Goal: Task Accomplishment & Management: Complete application form

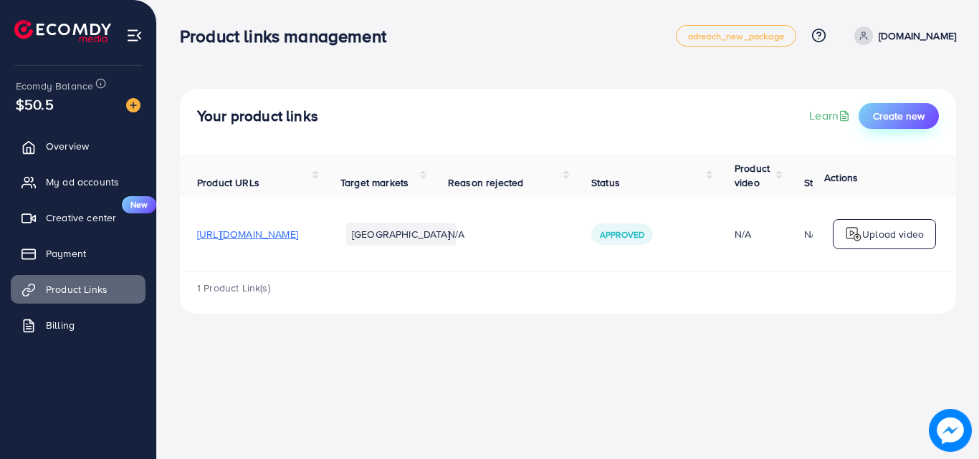
click at [923, 119] on span "Create new" at bounding box center [899, 116] width 52 height 14
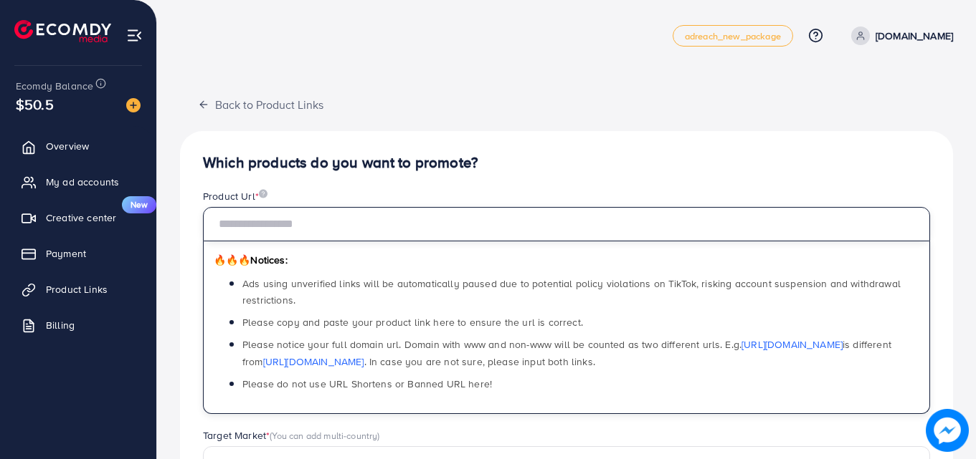
click at [391, 227] on input "text" at bounding box center [566, 224] width 727 height 34
paste input "**********"
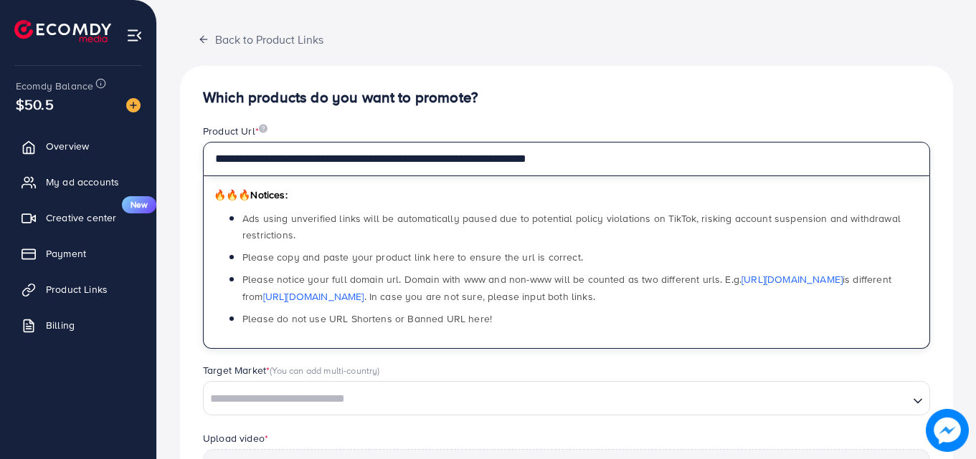
scroll to position [143, 0]
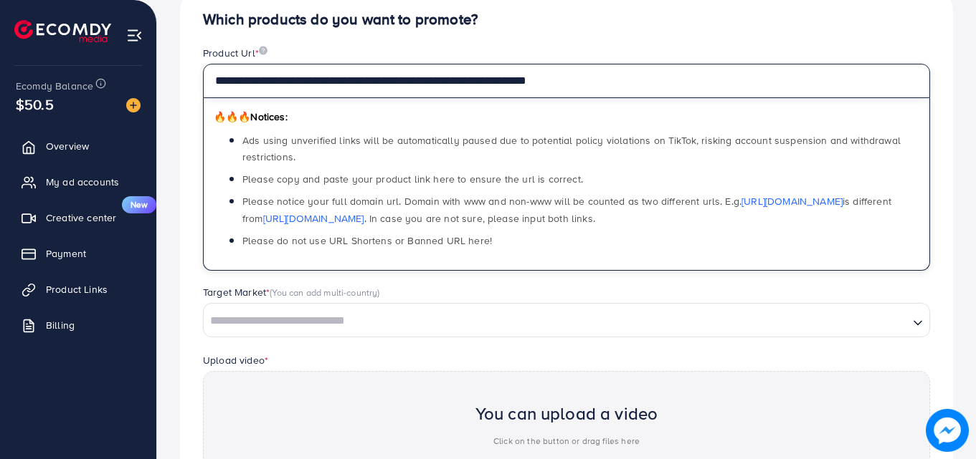
type input "**********"
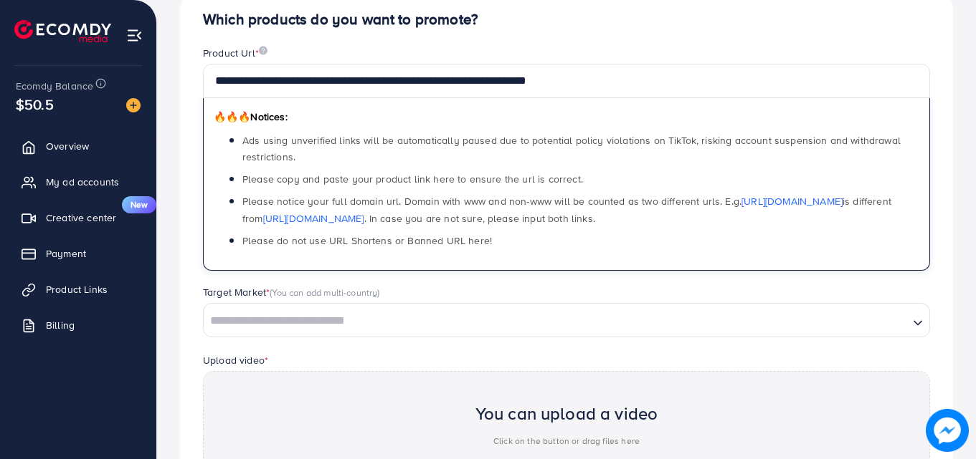
click at [434, 308] on div "Search for option" at bounding box center [556, 320] width 705 height 25
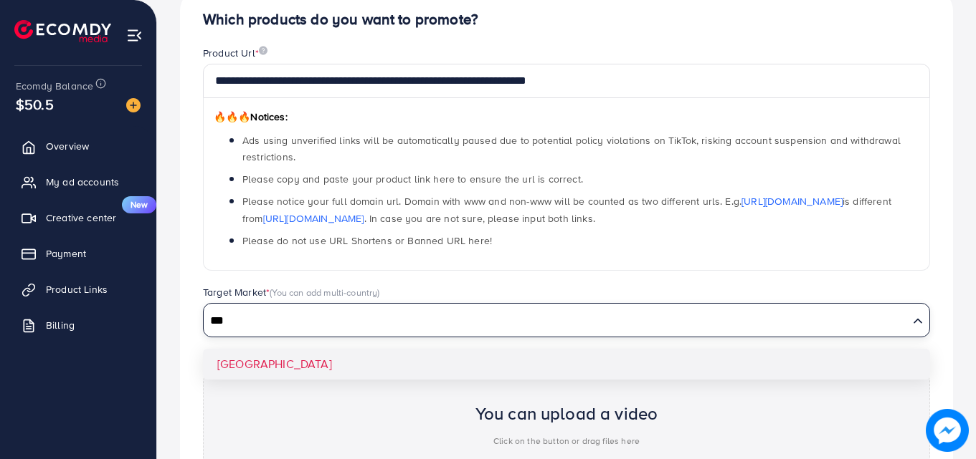
type input "***"
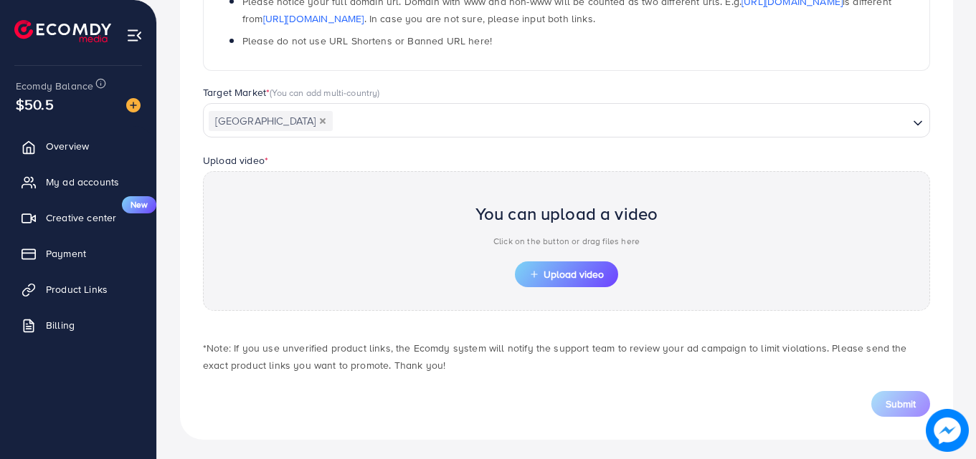
scroll to position [347, 0]
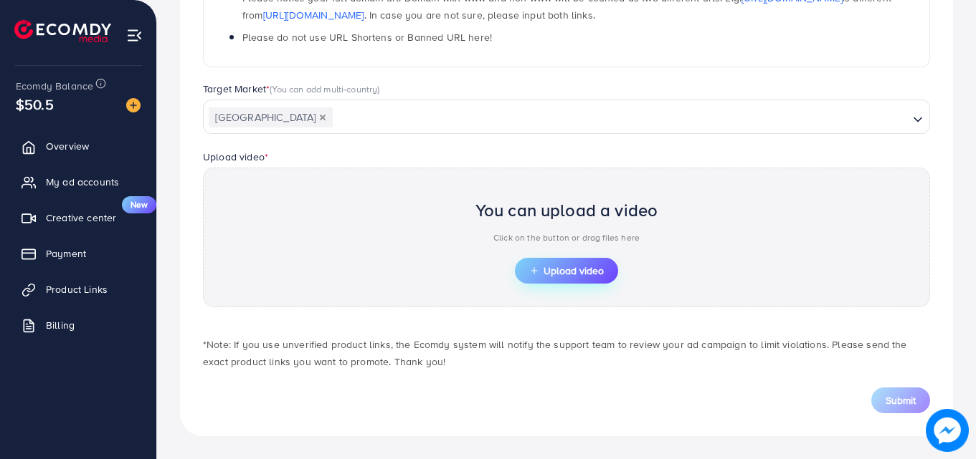
click at [556, 281] on button "Upload video" at bounding box center [566, 271] width 103 height 26
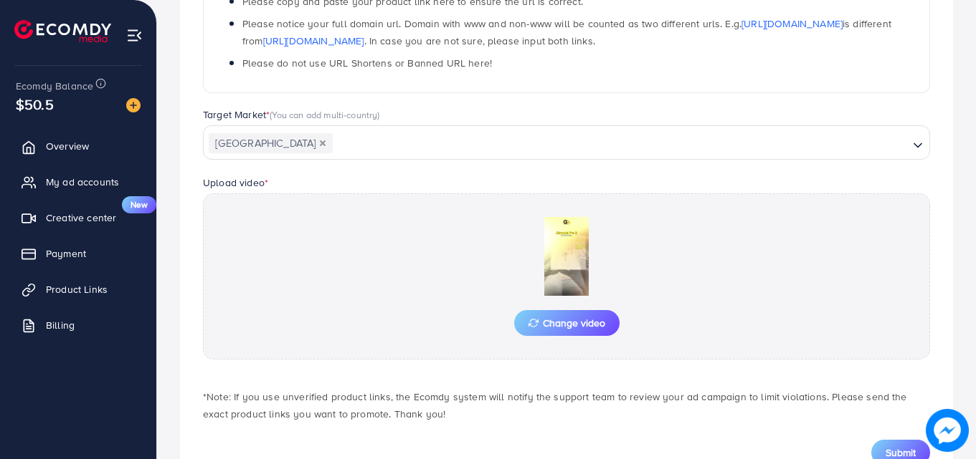
scroll to position [373, 0]
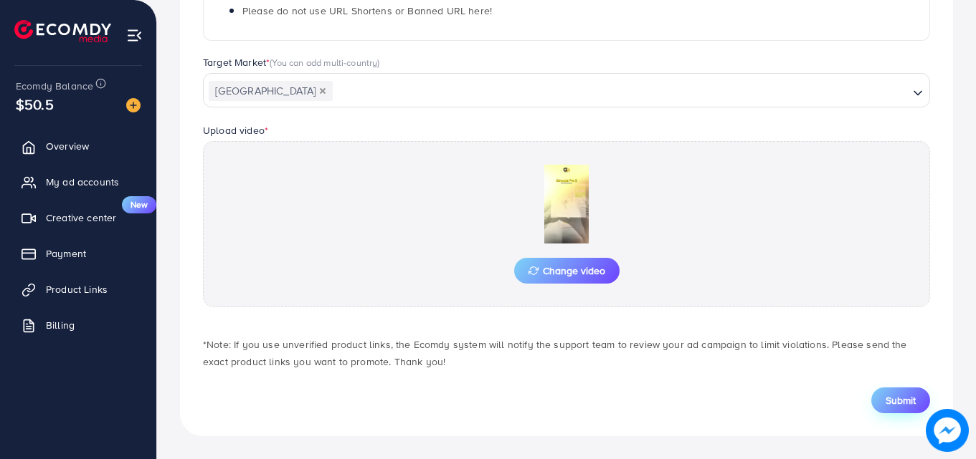
click at [920, 404] on button "Submit" at bounding box center [900, 401] width 59 height 26
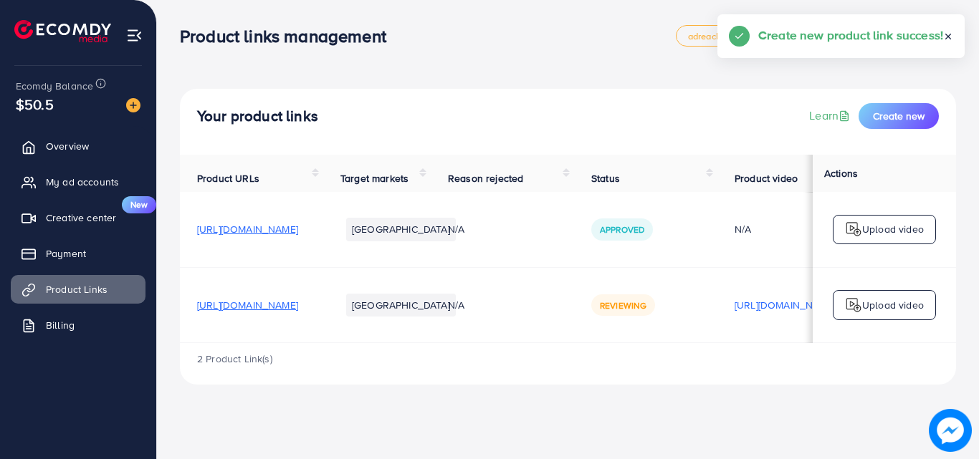
drag, startPoint x: 469, startPoint y: 353, endPoint x: 507, endPoint y: 353, distance: 38.0
click at [507, 353] on div "2 Product Link(s)" at bounding box center [568, 364] width 776 height 42
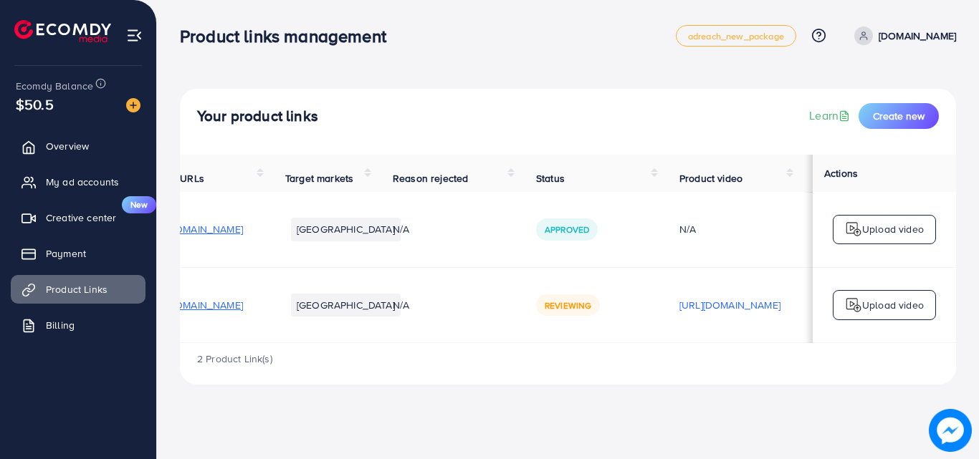
scroll to position [0, 89]
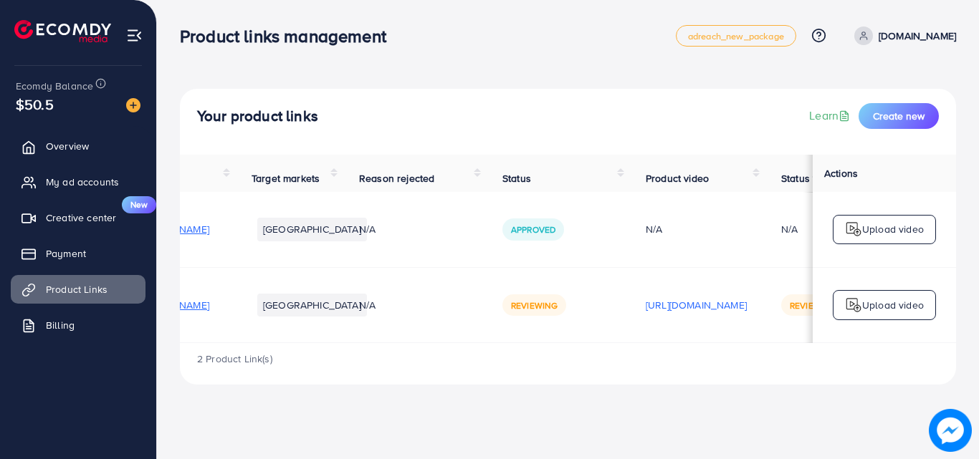
click at [506, 384] on div "2 Product Link(s)" at bounding box center [568, 364] width 776 height 42
drag, startPoint x: 513, startPoint y: 352, endPoint x: 363, endPoint y: 356, distance: 149.9
click at [363, 356] on div "2 Product Link(s)" at bounding box center [568, 364] width 776 height 42
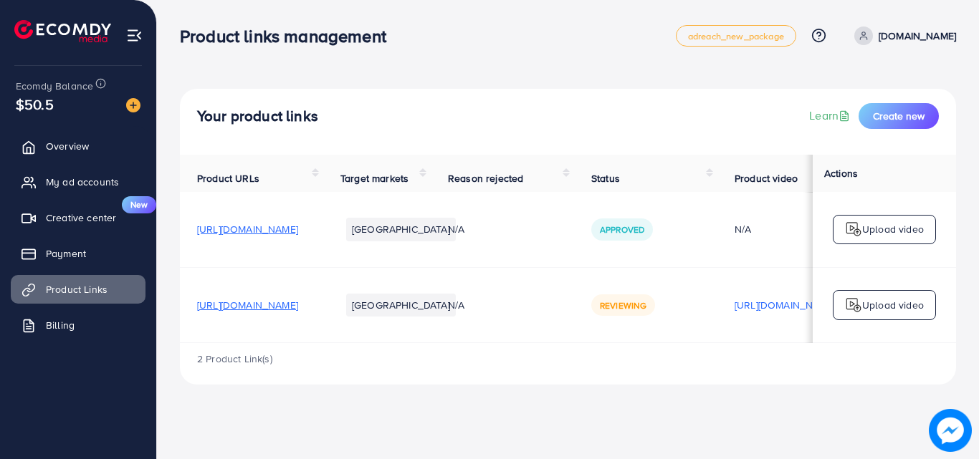
click at [295, 312] on span "[URL][DOMAIN_NAME]" at bounding box center [247, 305] width 101 height 14
drag, startPoint x: 199, startPoint y: 280, endPoint x: 913, endPoint y: 38, distance: 754.0
click at [913, 38] on p "[DOMAIN_NAME]" at bounding box center [917, 35] width 77 height 17
click at [877, 85] on span "Profile" at bounding box center [867, 85] width 33 height 17
click at [879, 29] on link "[DOMAIN_NAME]" at bounding box center [903, 36] width 108 height 19
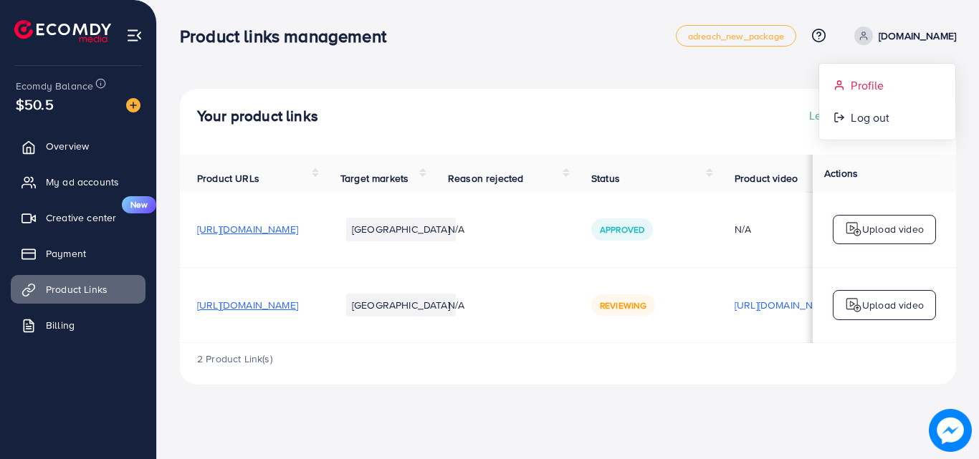
click at [861, 80] on span "Profile" at bounding box center [867, 85] width 33 height 17
click at [910, 103] on button "Create new" at bounding box center [899, 116] width 80 height 26
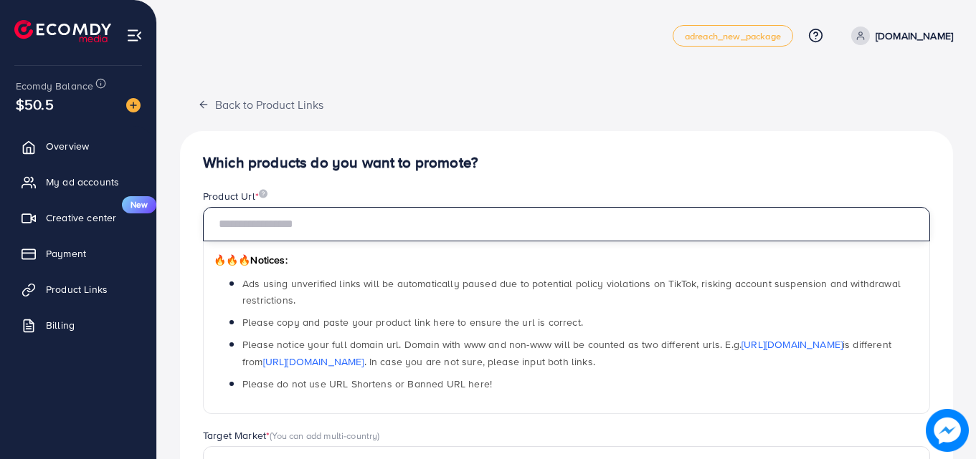
click at [503, 223] on input "text" at bounding box center [566, 224] width 727 height 34
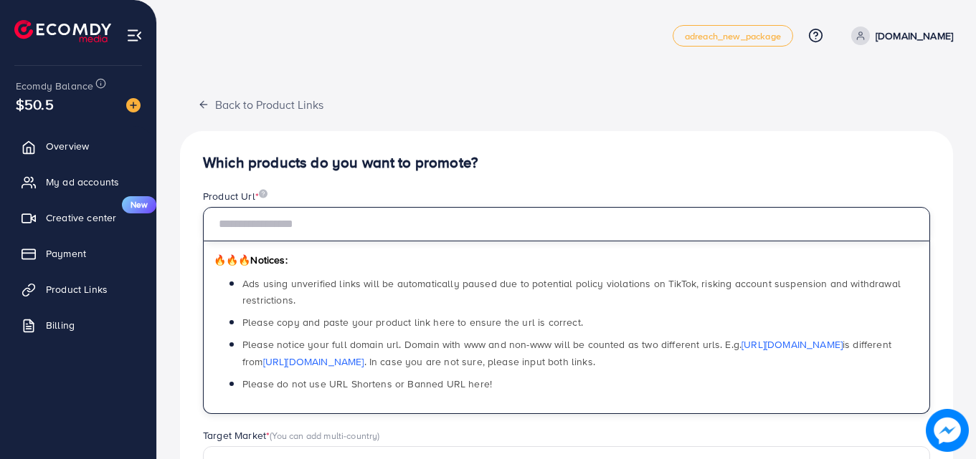
paste input "**********"
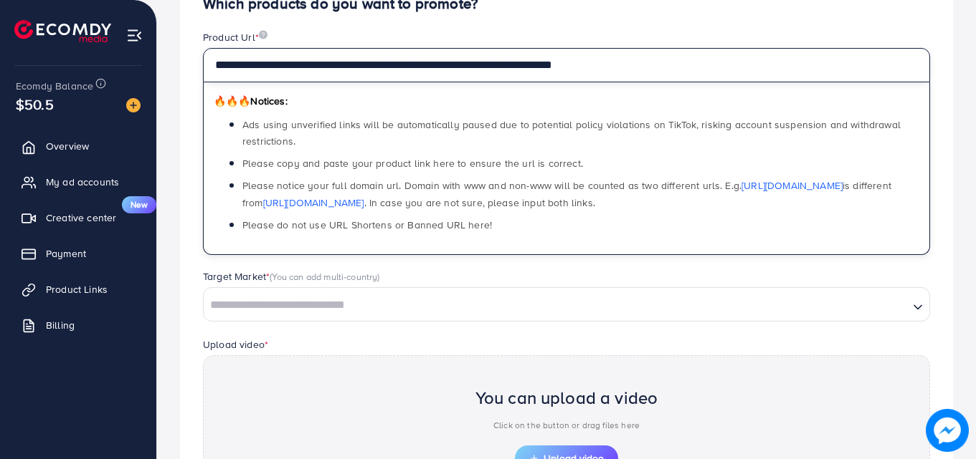
scroll to position [215, 0]
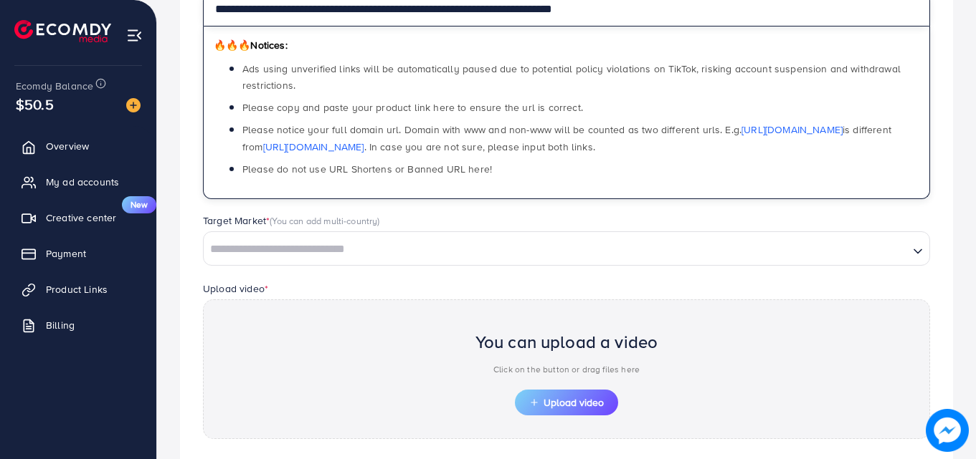
type input "**********"
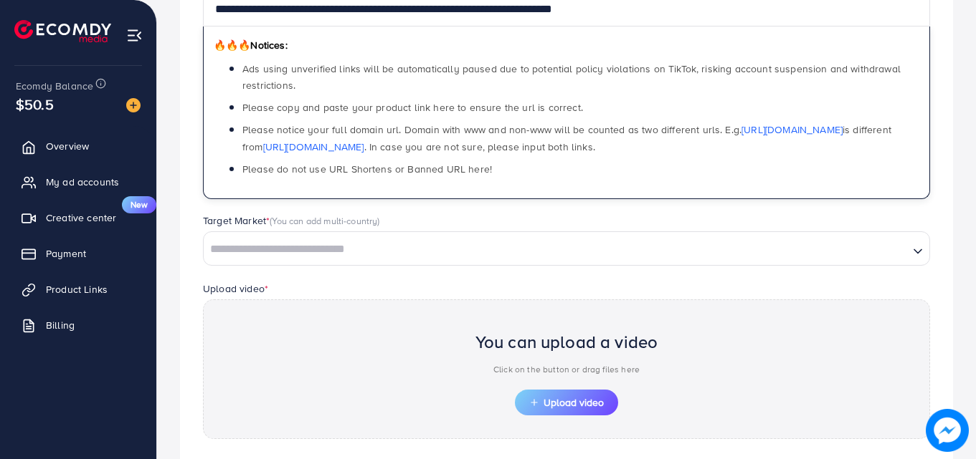
click at [579, 257] on input "Search for option" at bounding box center [556, 250] width 702 height 22
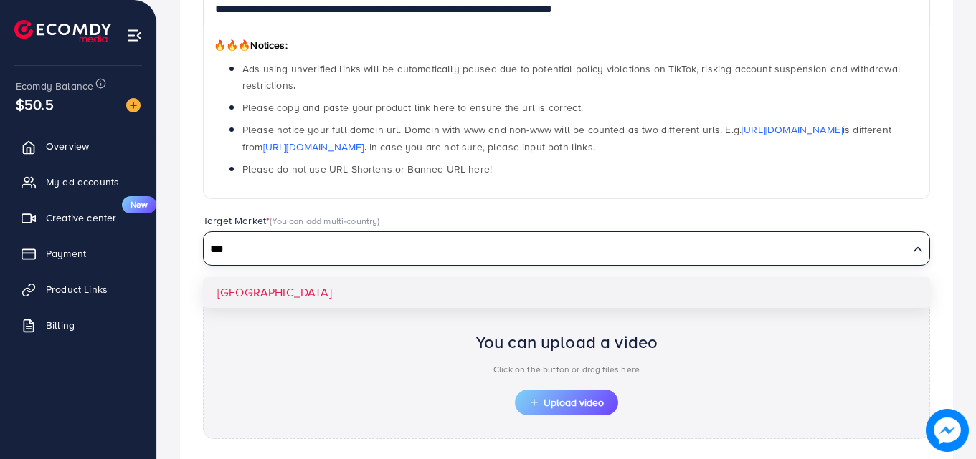
type input "***"
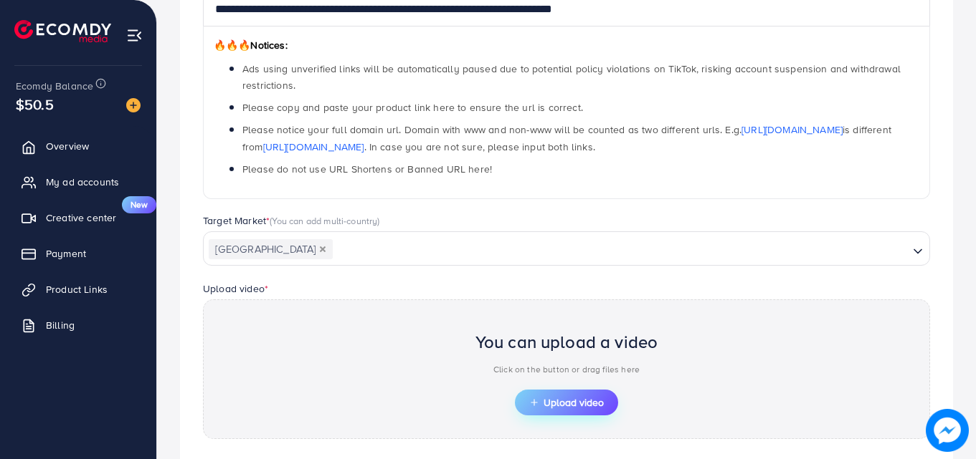
click at [526, 411] on button "Upload video" at bounding box center [566, 403] width 103 height 26
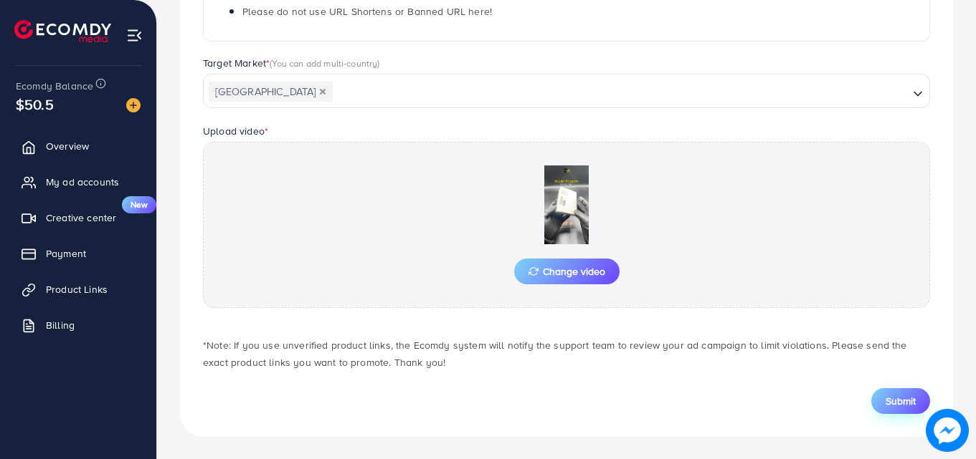
scroll to position [373, 0]
click at [897, 407] on span "Submit" at bounding box center [900, 401] width 30 height 14
